Goal: Find contact information: Obtain details needed to contact an individual or organization

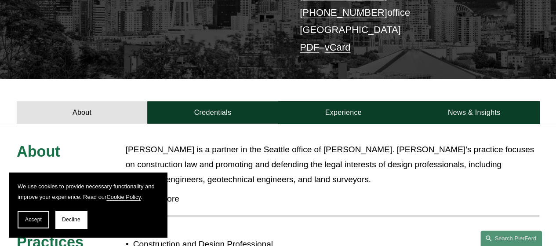
scroll to position [418, 0]
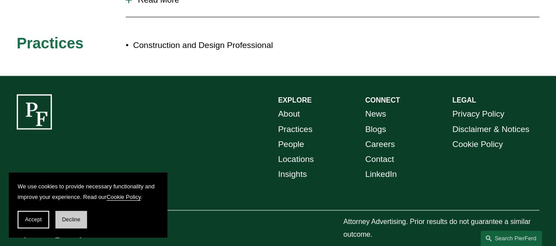
click at [67, 223] on button "Decline" at bounding box center [71, 220] width 32 height 18
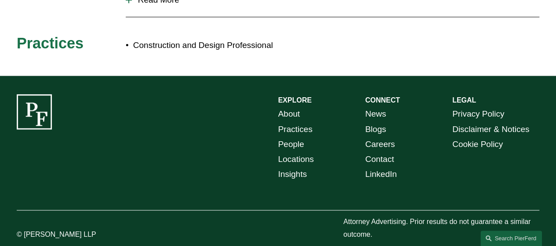
drag, startPoint x: 98, startPoint y: 217, endPoint x: 49, endPoint y: 217, distance: 48.4
click at [49, 228] on p "© [PERSON_NAME] LLP" at bounding box center [71, 234] width 109 height 13
copy p "[PERSON_NAME]"
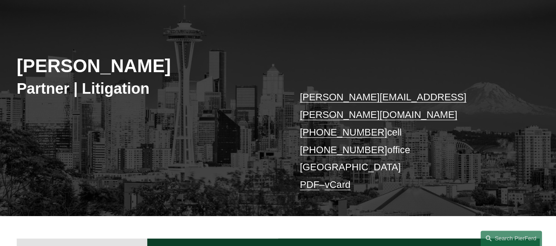
scroll to position [132, 0]
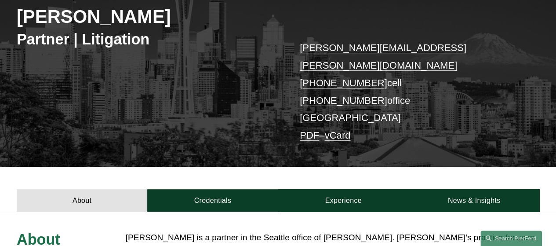
drag, startPoint x: 291, startPoint y: 66, endPoint x: 373, endPoint y: 69, distance: 81.8
click at [373, 69] on div "[PERSON_NAME] Partner | Litigation [PERSON_NAME][EMAIL_ADDRESS][PERSON_NAME][DO…" at bounding box center [278, 63] width 556 height 206
copy link "[PHONE_NUMBER]"
drag, startPoint x: 375, startPoint y: 80, endPoint x: 316, endPoint y: 81, distance: 59.8
click at [316, 81] on p "[PERSON_NAME][EMAIL_ADDRESS][PERSON_NAME][DOMAIN_NAME] [PHONE_NUMBER] cell [PHO…" at bounding box center [409, 91] width 218 height 105
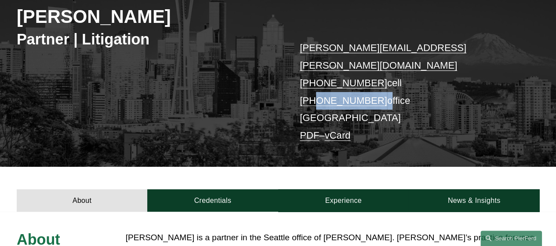
copy p "564.215.4988"
click at [317, 101] on p "[PERSON_NAME][EMAIL_ADDRESS][PERSON_NAME][DOMAIN_NAME] [PHONE_NUMBER] cell [PHO…" at bounding box center [409, 91] width 218 height 105
click at [311, 102] on p "[PERSON_NAME][EMAIL_ADDRESS][PERSON_NAME][DOMAIN_NAME] [PHONE_NUMBER] cell [PHO…" at bounding box center [409, 91] width 218 height 105
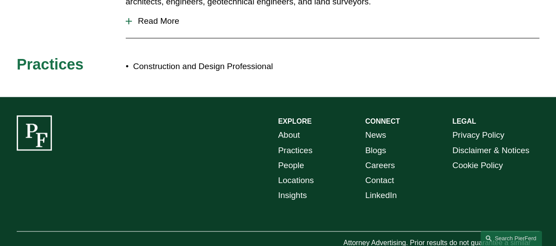
scroll to position [418, 0]
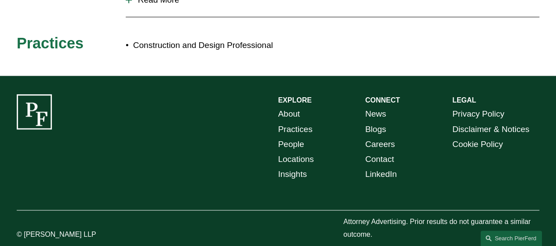
click at [295, 152] on link "Locations" at bounding box center [296, 159] width 36 height 15
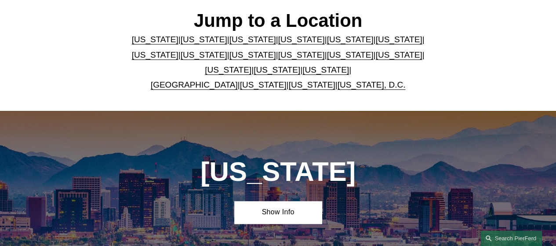
scroll to position [220, 0]
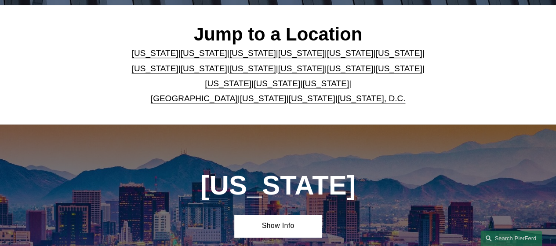
click at [292, 101] on link "[US_STATE]" at bounding box center [312, 98] width 47 height 9
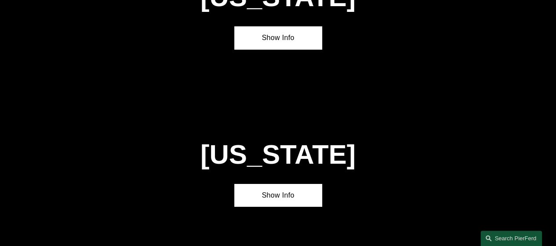
scroll to position [3052, 0]
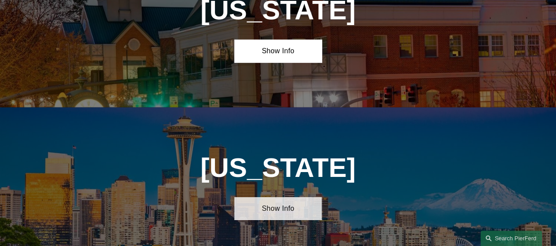
click at [288, 197] on link "Show Info" at bounding box center [277, 208] width 87 height 22
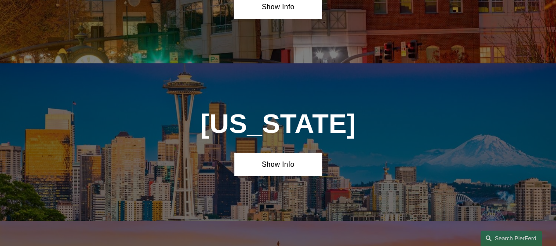
scroll to position [3008, 0]
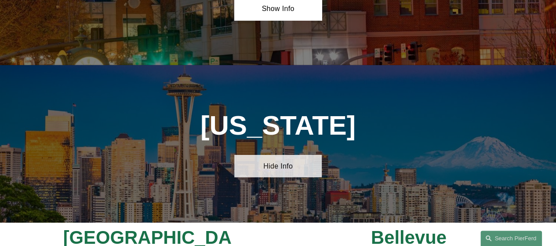
scroll to position [3096, 0]
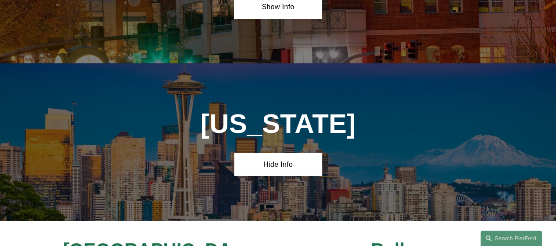
drag, startPoint x: 200, startPoint y: 197, endPoint x: 60, endPoint y: 177, distance: 142.0
copy h4 "450 Alaskan Way South, Suite 200 Seattle, WA 98104"
